Goal: Transaction & Acquisition: Subscribe to service/newsletter

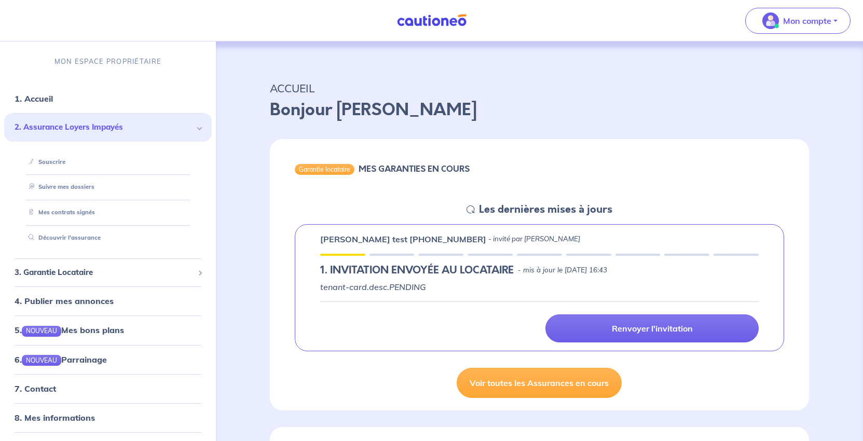
scroll to position [52, 0]
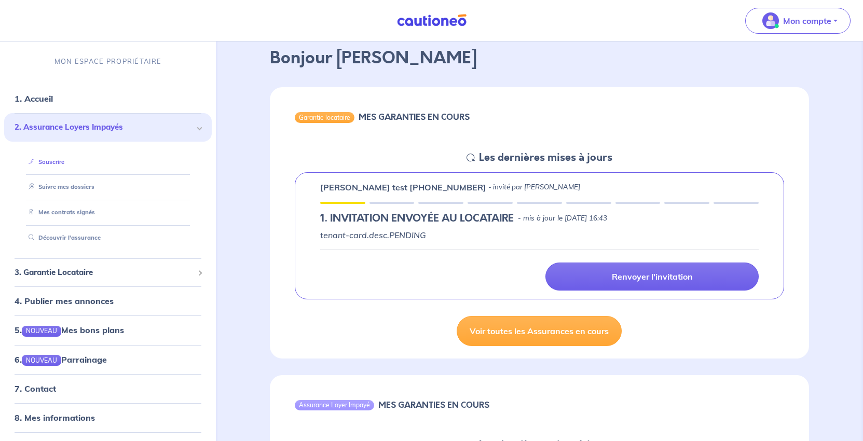
click at [64, 165] on link "Souscrire" at bounding box center [44, 161] width 40 height 7
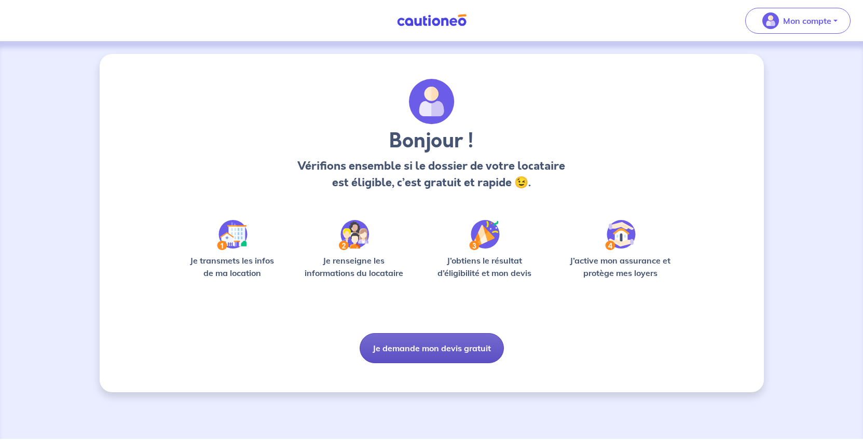
click at [411, 363] on button "Je demande mon devis gratuit" at bounding box center [431, 348] width 144 height 30
